Goal: Information Seeking & Learning: Learn about a topic

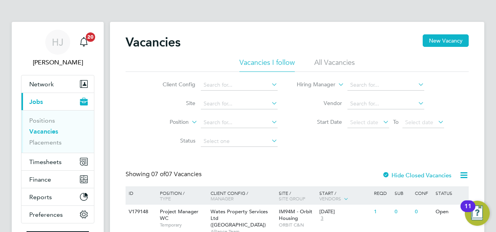
click at [306, 131] on li "Start Date Select date To Select date" at bounding box center [371, 122] width 167 height 19
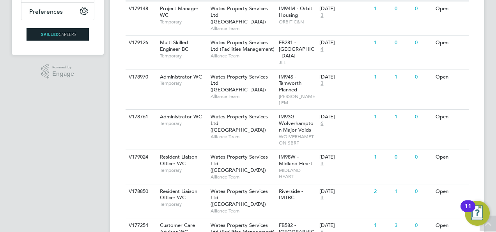
scroll to position [219, 0]
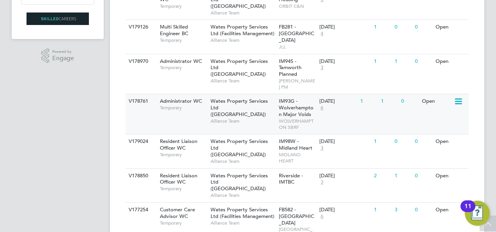
click at [429, 94] on div "Open" at bounding box center [437, 101] width 34 height 14
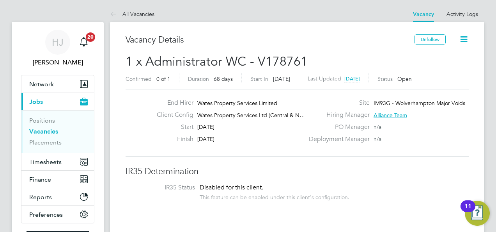
click at [281, 167] on h3 "IR35 Determination" at bounding box center [297, 171] width 343 height 11
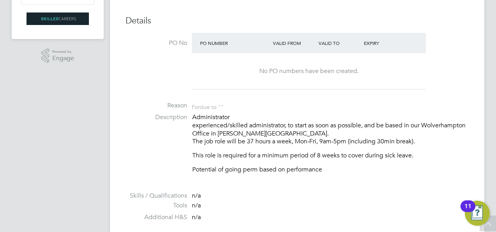
scroll to position [203, 0]
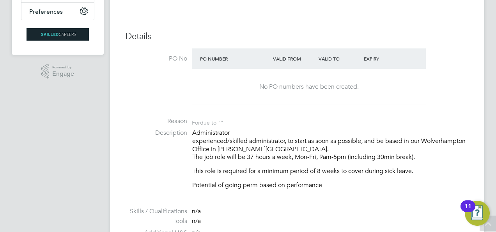
click at [324, 167] on p "This role is required for a minimum period of 8 weeks to cover during sick leav…" at bounding box center [330, 171] width 277 height 8
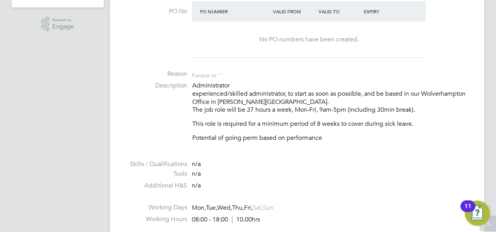
scroll to position [250, 0]
drag, startPoint x: 267, startPoint y: 101, endPoint x: 254, endPoint y: 100, distance: 13.4
click at [254, 100] on p "Administrator experienced/skilled administrator, to start as soon as possible, …" at bounding box center [330, 98] width 277 height 32
copy p "WV11"
click at [245, 118] on div "Administrator experienced/skilled administrator, to start as soon as possible, …" at bounding box center [330, 112] width 277 height 60
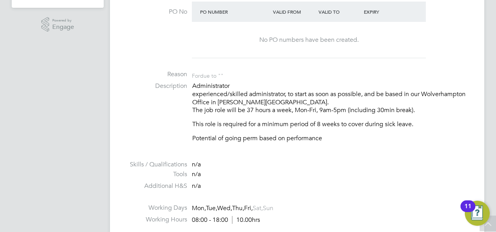
click at [194, 84] on p "Administrator experienced/skilled administrator, to start as soon as possible, …" at bounding box center [330, 98] width 277 height 32
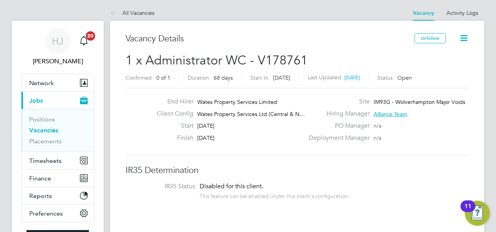
scroll to position [0, 0]
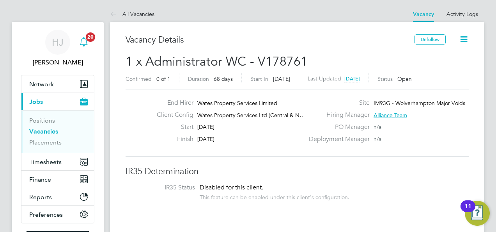
click at [88, 43] on icon "Main navigation" at bounding box center [83, 41] width 9 height 9
